Goal: Find specific page/section

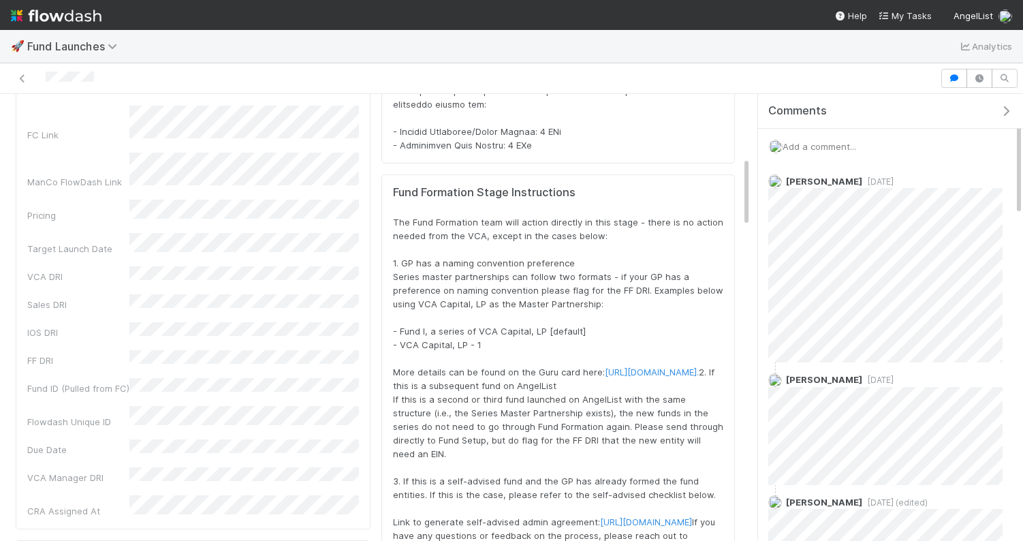
click at [497, 217] on span "The Fund Formation team will action directly in this stage - there is no action…" at bounding box center [559, 386] width 333 height 338
click at [451, 233] on span "The Fund Formation team will action directly in this stage - there is no action…" at bounding box center [559, 386] width 333 height 338
click at [599, 42] on div "🚀 Fund Launches Analytics" at bounding box center [511, 46] width 1023 height 33
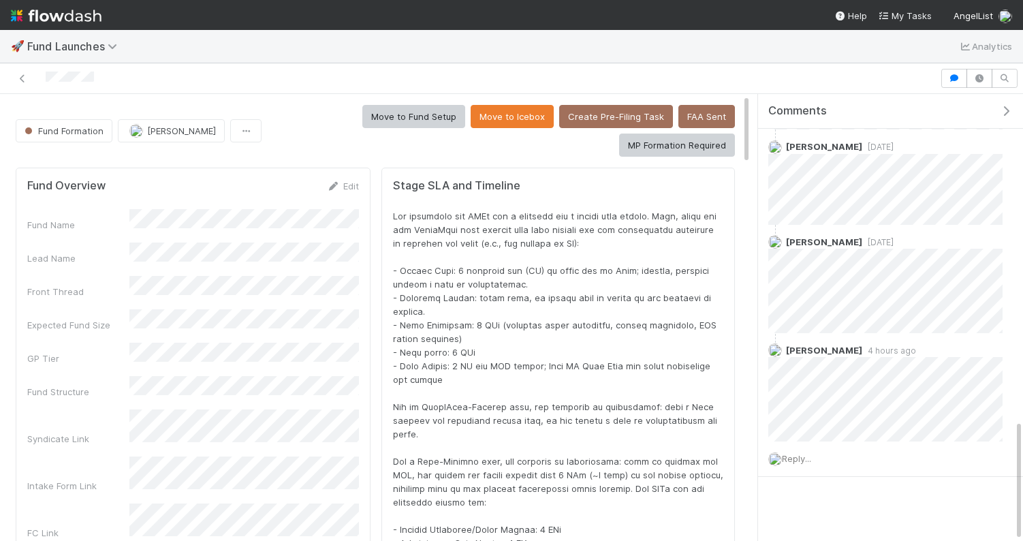
click at [468, 258] on span at bounding box center [559, 379] width 333 height 338
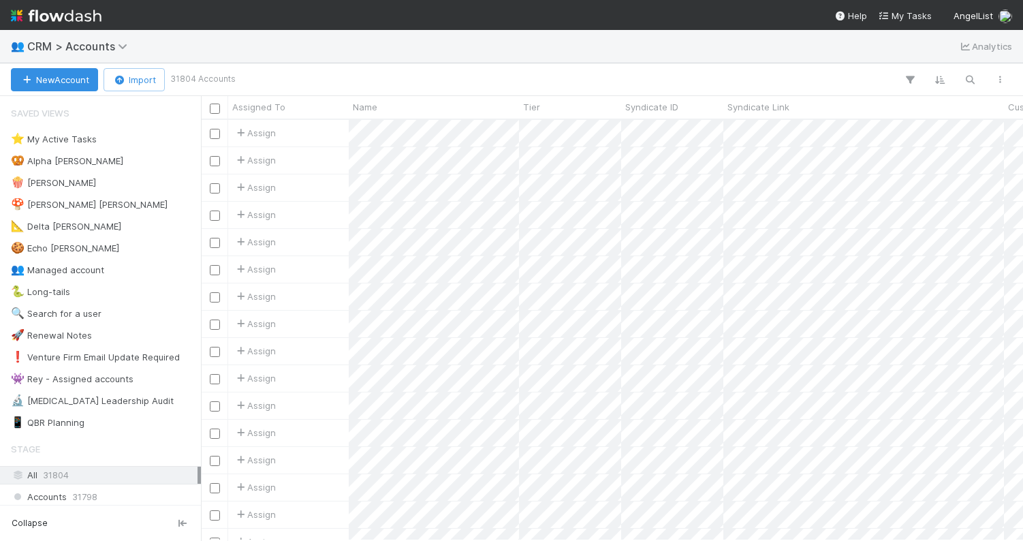
scroll to position [0, 1]
click at [290, 44] on div "👥 CRM > Accounts Analytics" at bounding box center [511, 46] width 1023 height 33
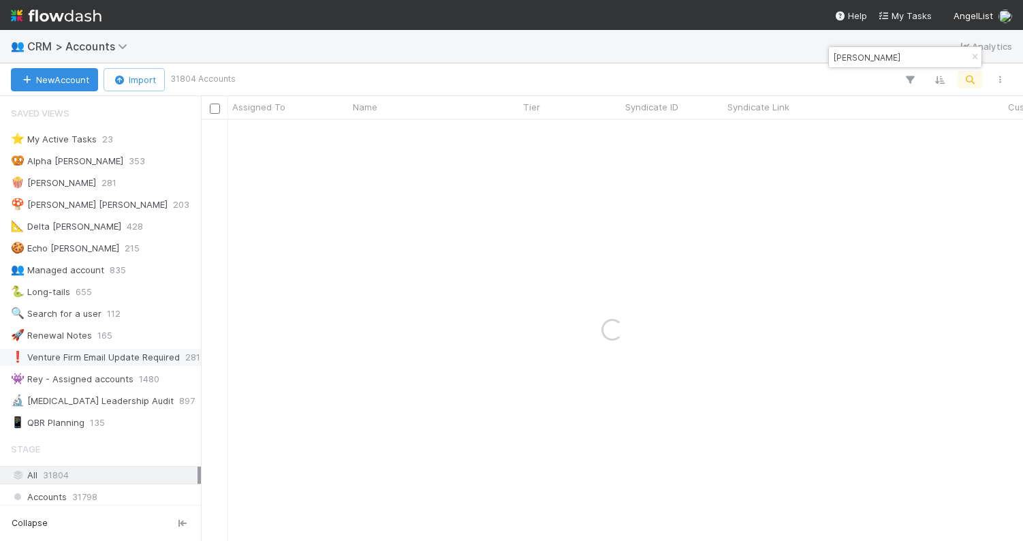
type input "richard de"
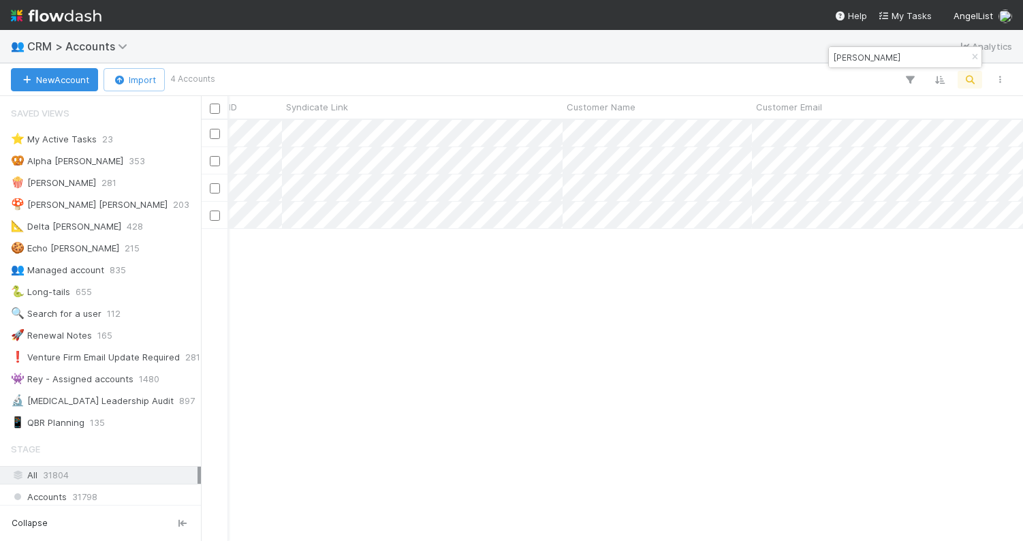
scroll to position [0, 0]
